Goal: Find specific fact: Find specific fact

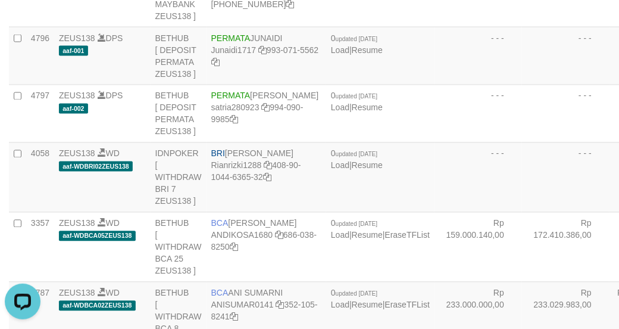
copy td "BRI SITI NURLITA SAPITRI"
